Goal: Information Seeking & Learning: Learn about a topic

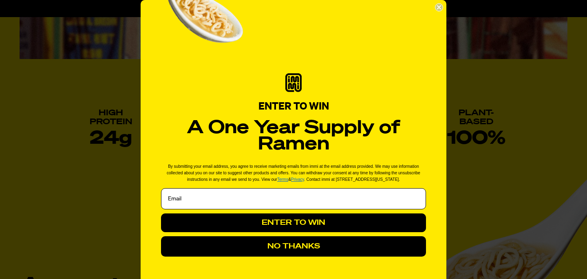
click at [441, 9] on icon "Close dialog" at bounding box center [439, 7] width 3 height 3
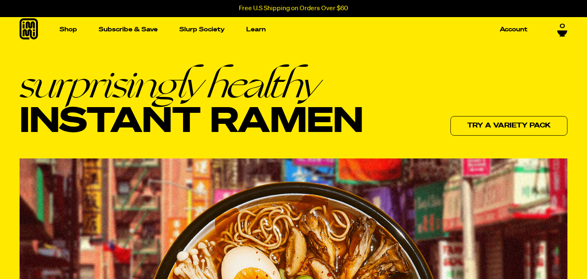
scroll to position [8, 0]
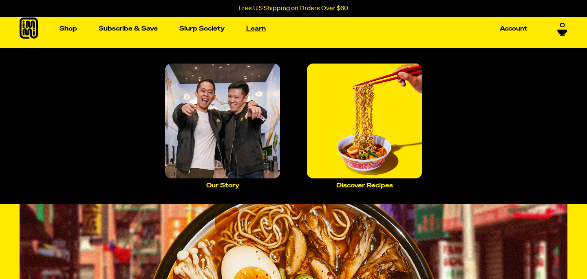
click at [264, 27] on p "Learn" at bounding box center [256, 29] width 20 height 6
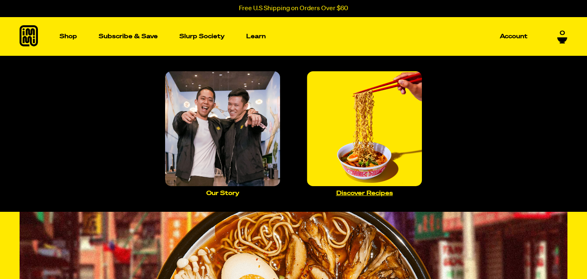
click at [388, 157] on img "Main navigation" at bounding box center [364, 128] width 115 height 115
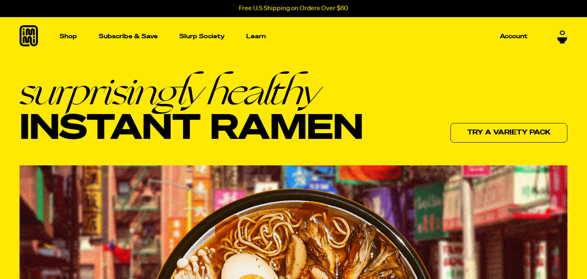
click at [31, 33] on icon at bounding box center [29, 35] width 18 height 21
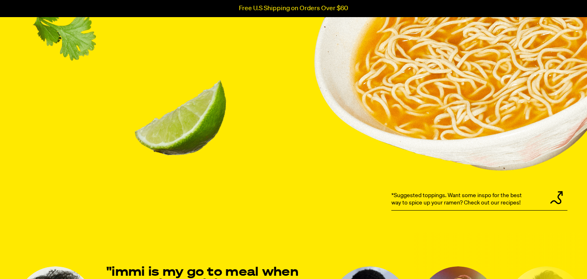
scroll to position [913, 0]
